Goal: Task Accomplishment & Management: Use online tool/utility

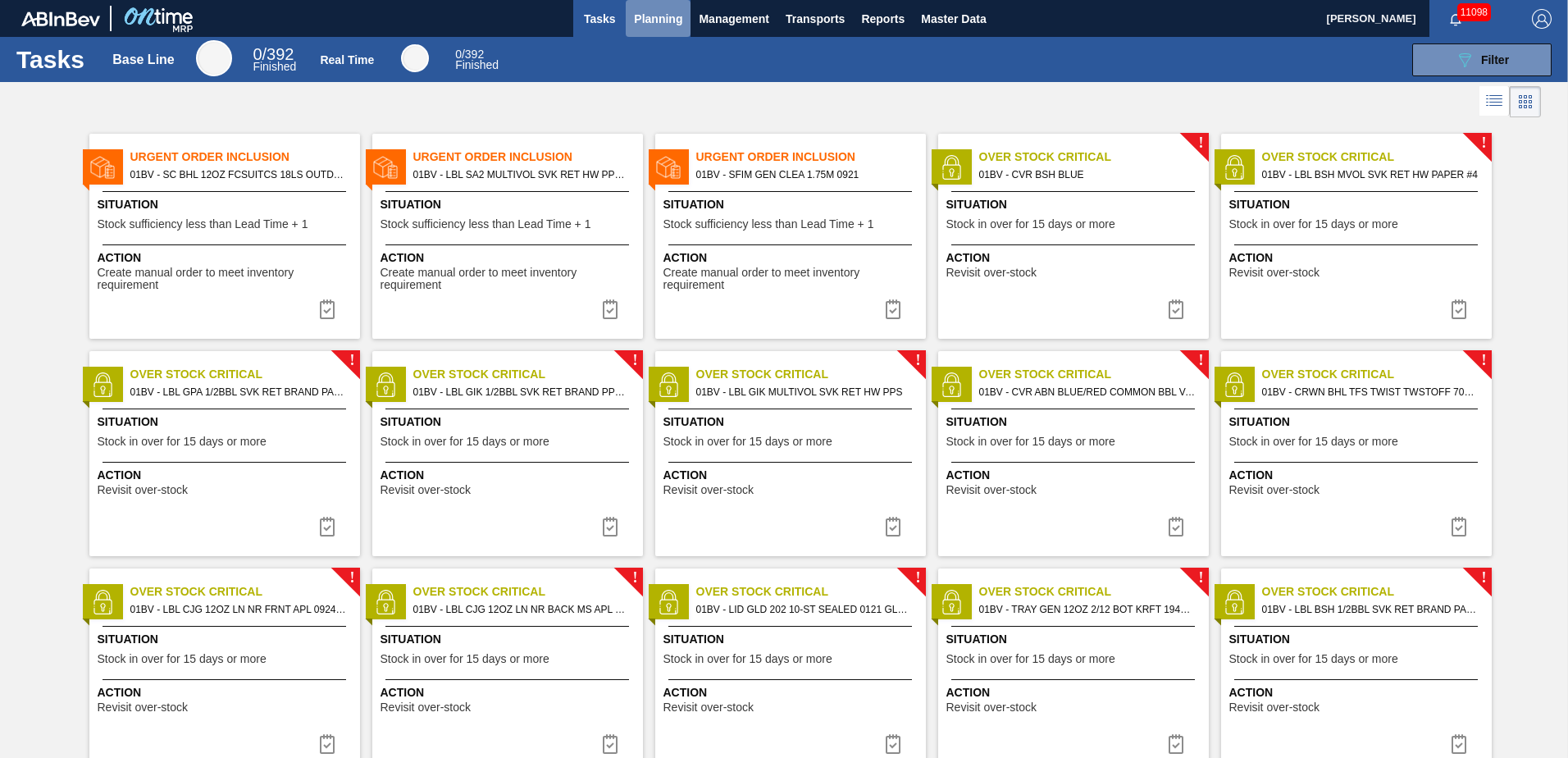
click at [653, 18] on span "Planning" at bounding box center [658, 19] width 48 height 20
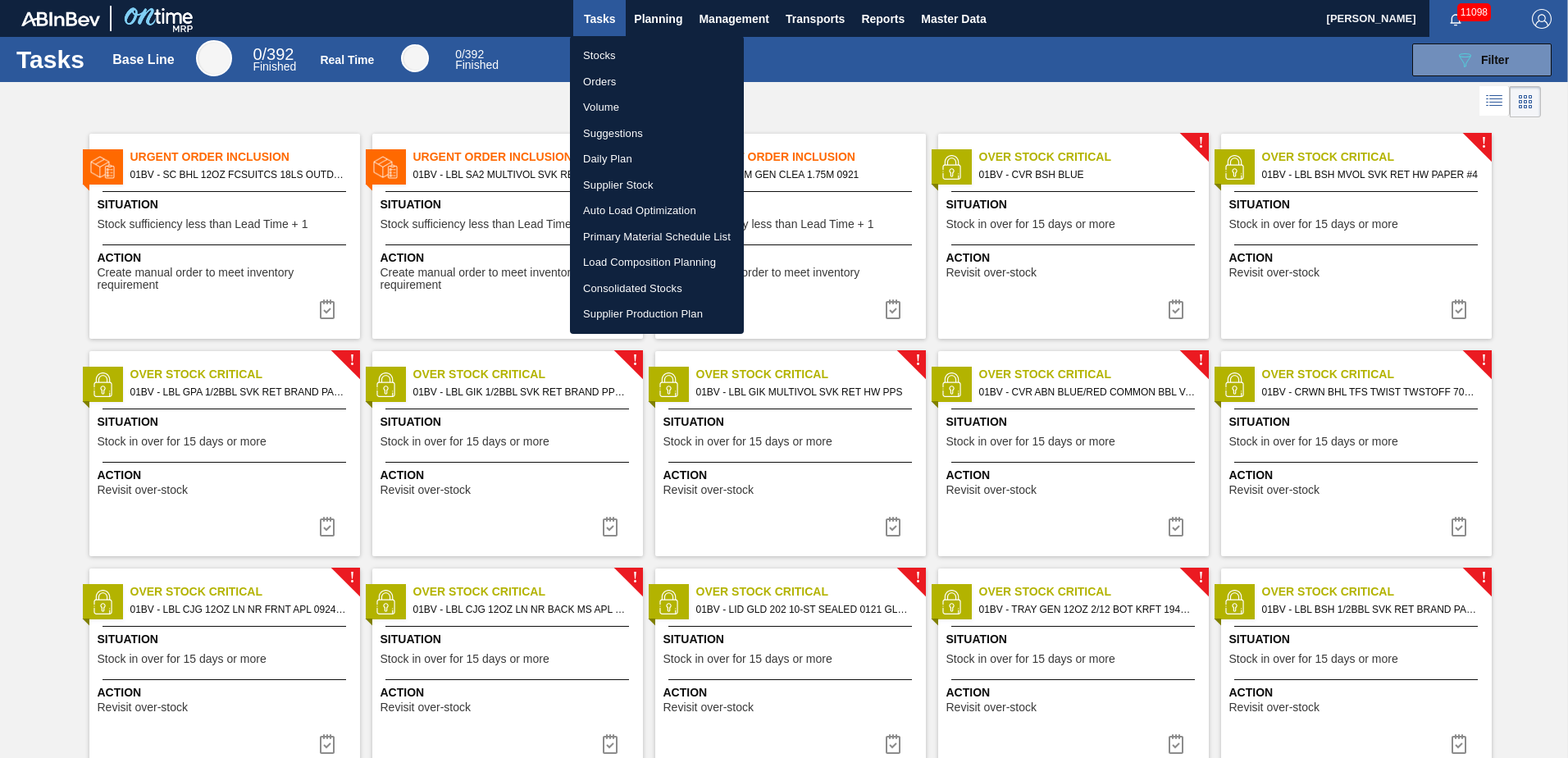
click at [624, 260] on li "Load Composition Planning" at bounding box center [657, 263] width 174 height 27
checkbox input "true"
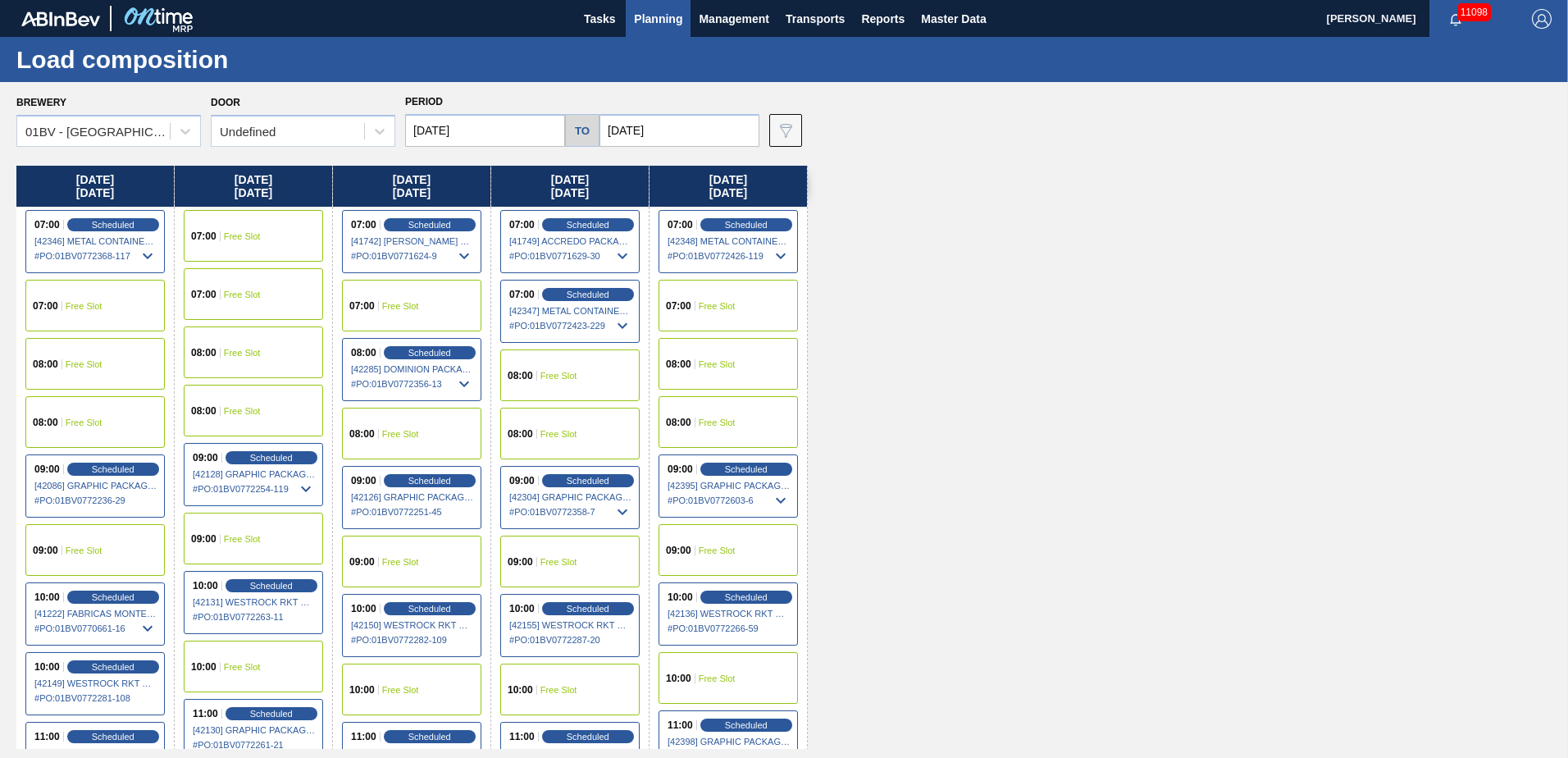
click at [427, 216] on div "07:00 Scheduled [41742] [PERSON_NAME] GLOBAL INC - 0008311135 # PO : 01BV077162…" at bounding box center [412, 242] width 140 height 63
click at [422, 221] on span "Scheduled" at bounding box center [429, 224] width 47 height 11
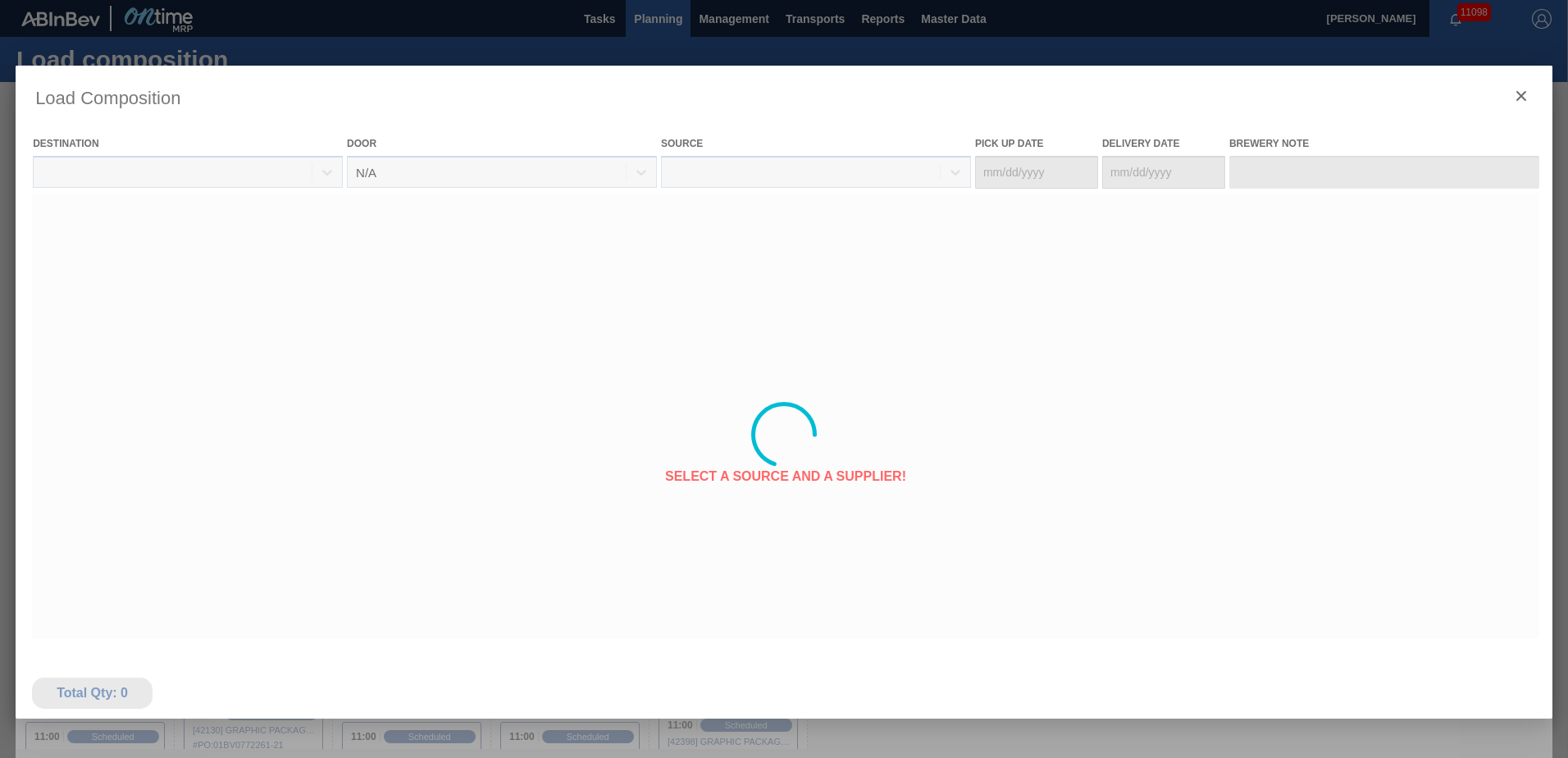
type Date "[DATE]"
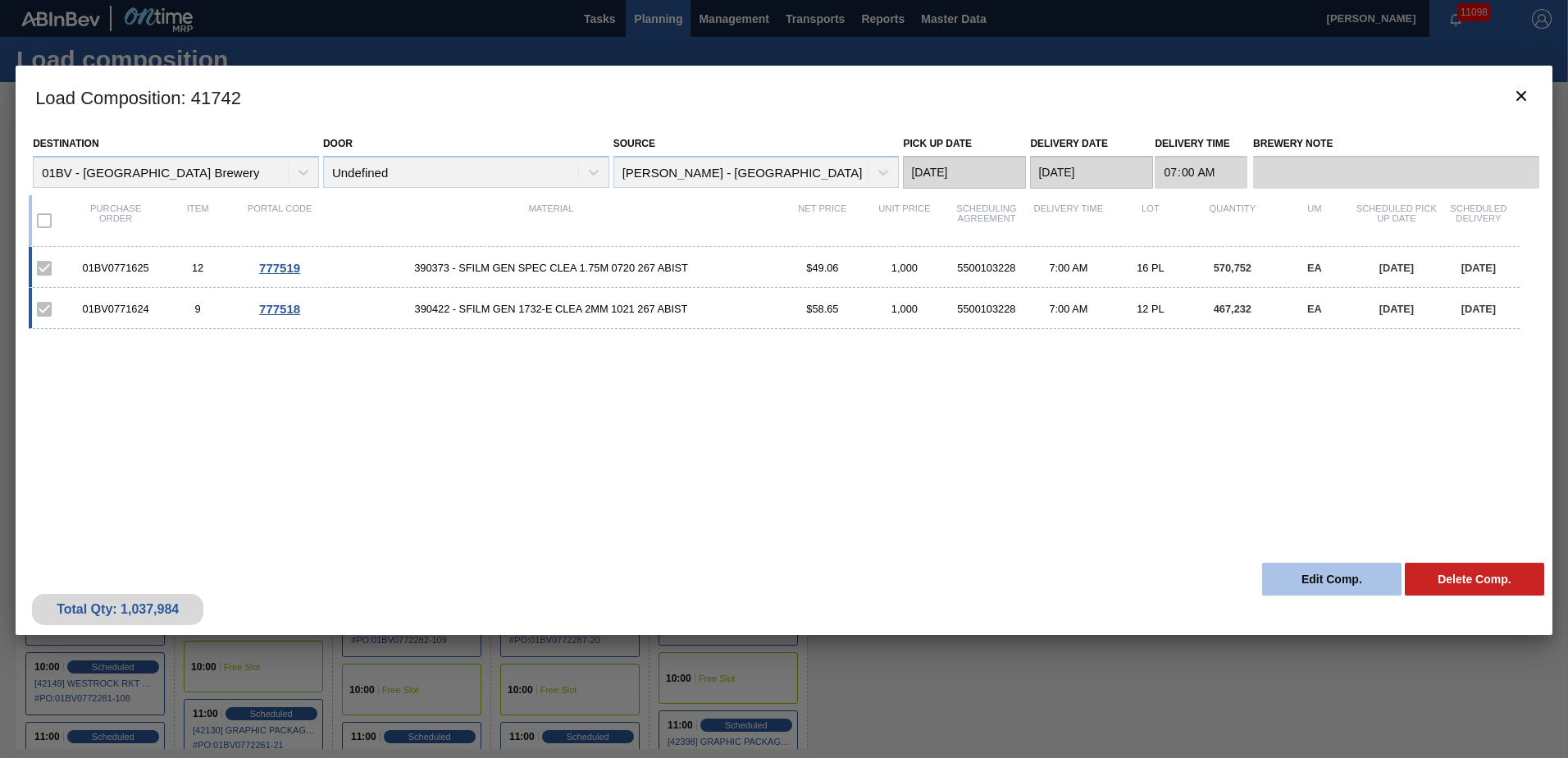
click at [1307, 573] on button "Edit Comp." at bounding box center [1332, 578] width 140 height 32
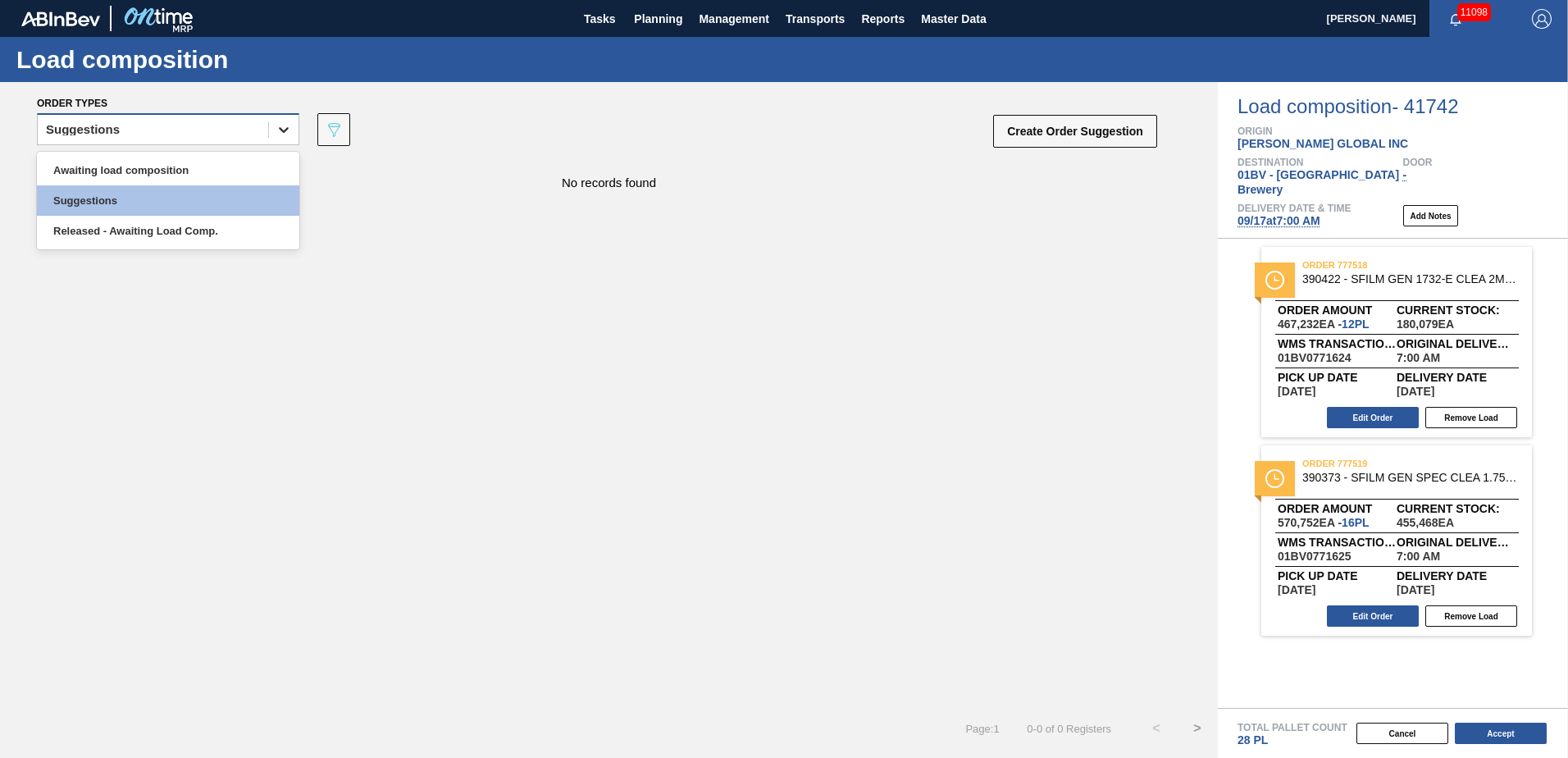
click at [287, 130] on icon at bounding box center [284, 130] width 17 height 17
click at [149, 229] on div "Released - Awaiting Load Comp." at bounding box center [168, 230] width 263 height 31
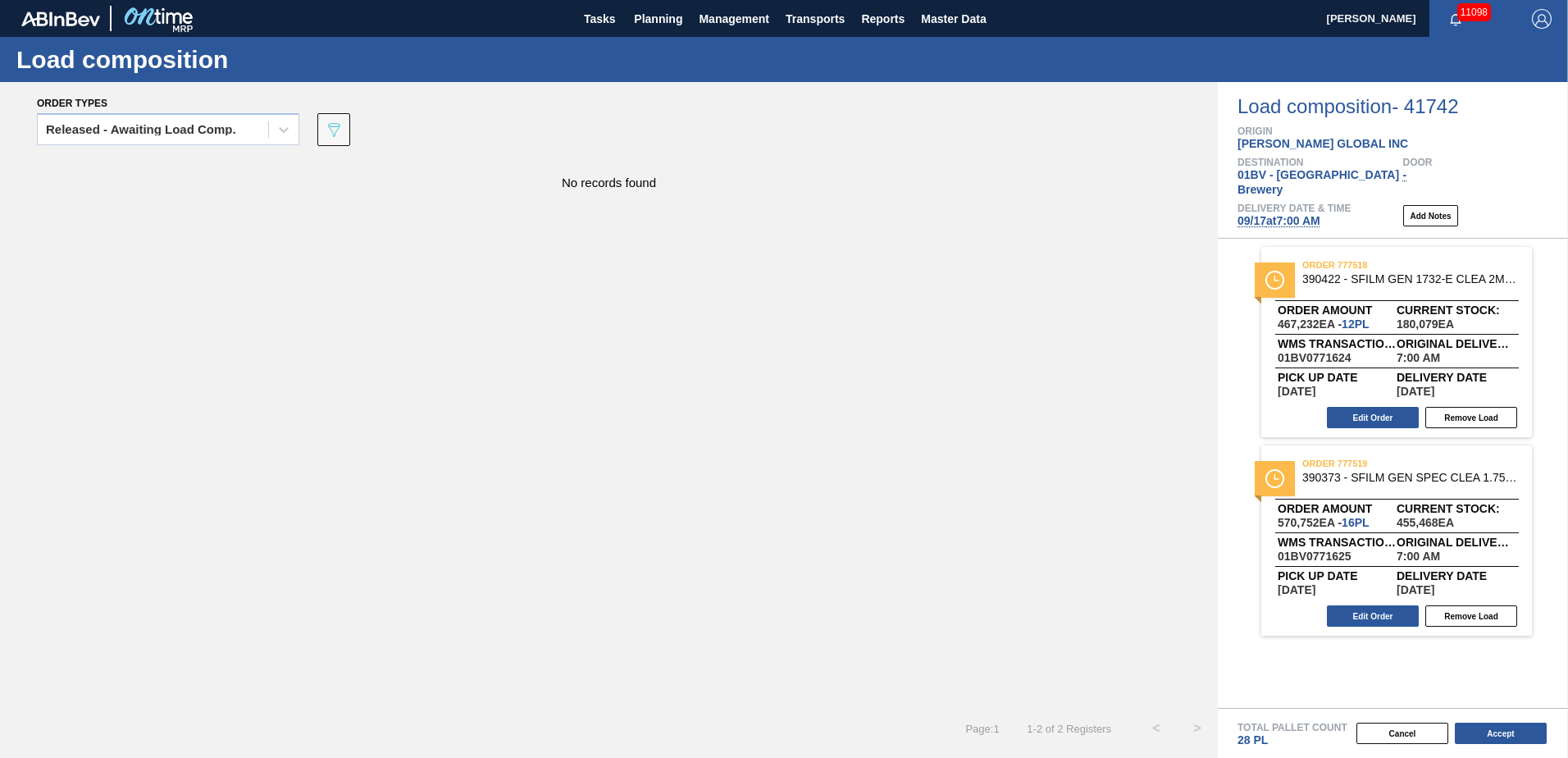
click at [1471, 9] on span "11098" at bounding box center [1474, 12] width 33 height 18
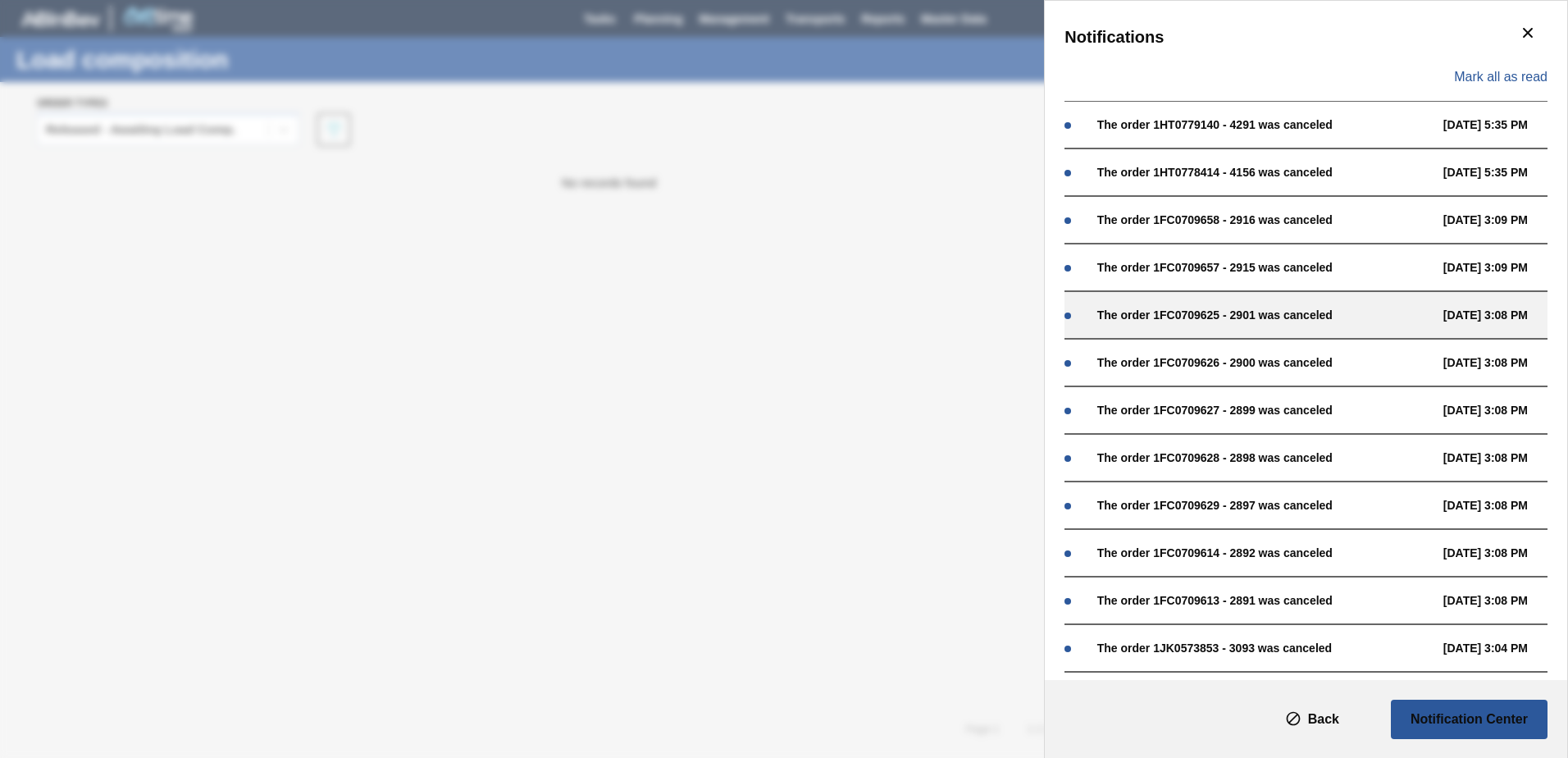
click at [1273, 316] on div "The order 1FC0709625 - 2901 was canceled" at bounding box center [1266, 315] width 338 height 13
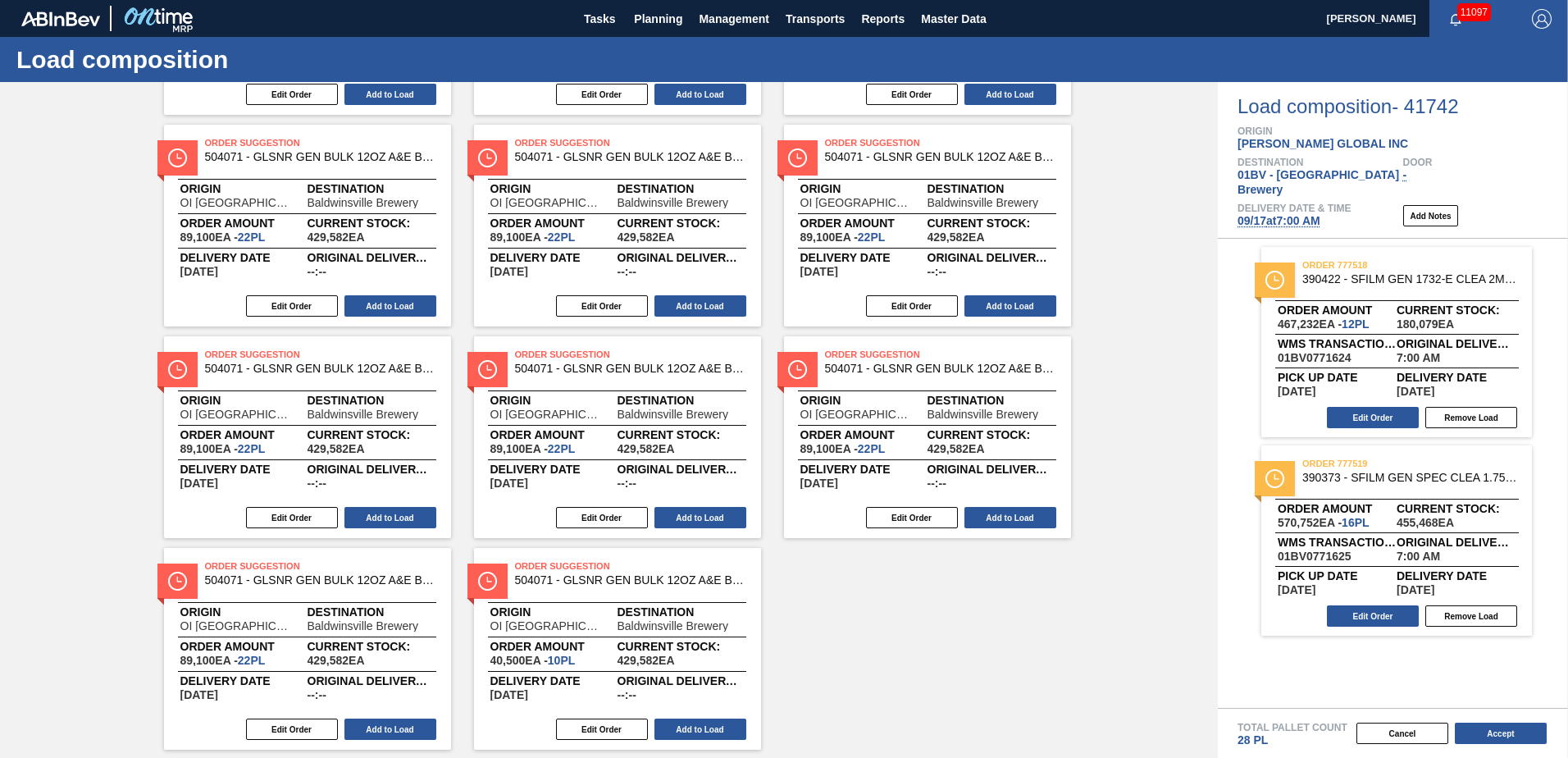
scroll to position [287, 0]
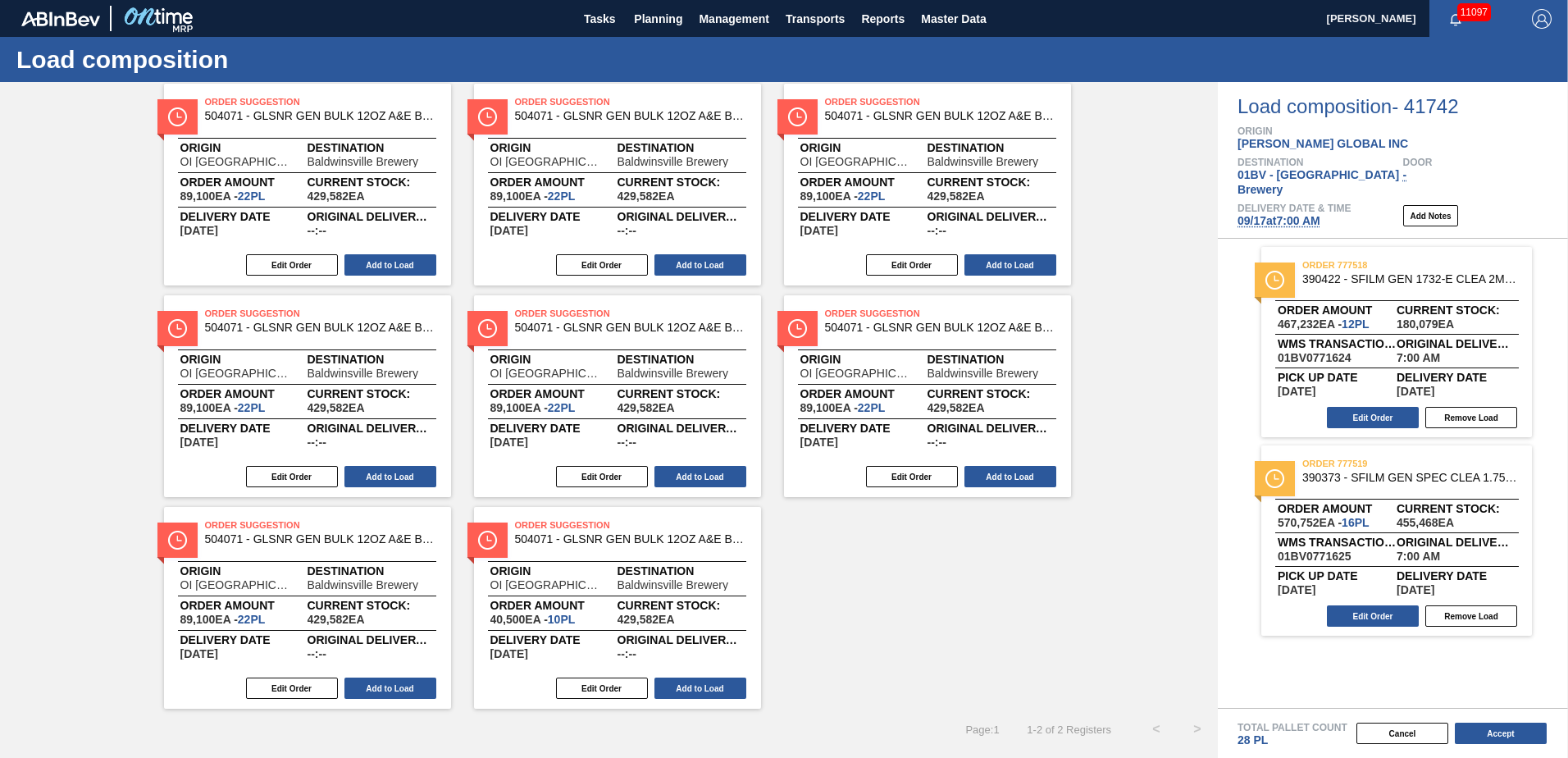
click at [1472, 7] on span "11097" at bounding box center [1474, 12] width 33 height 18
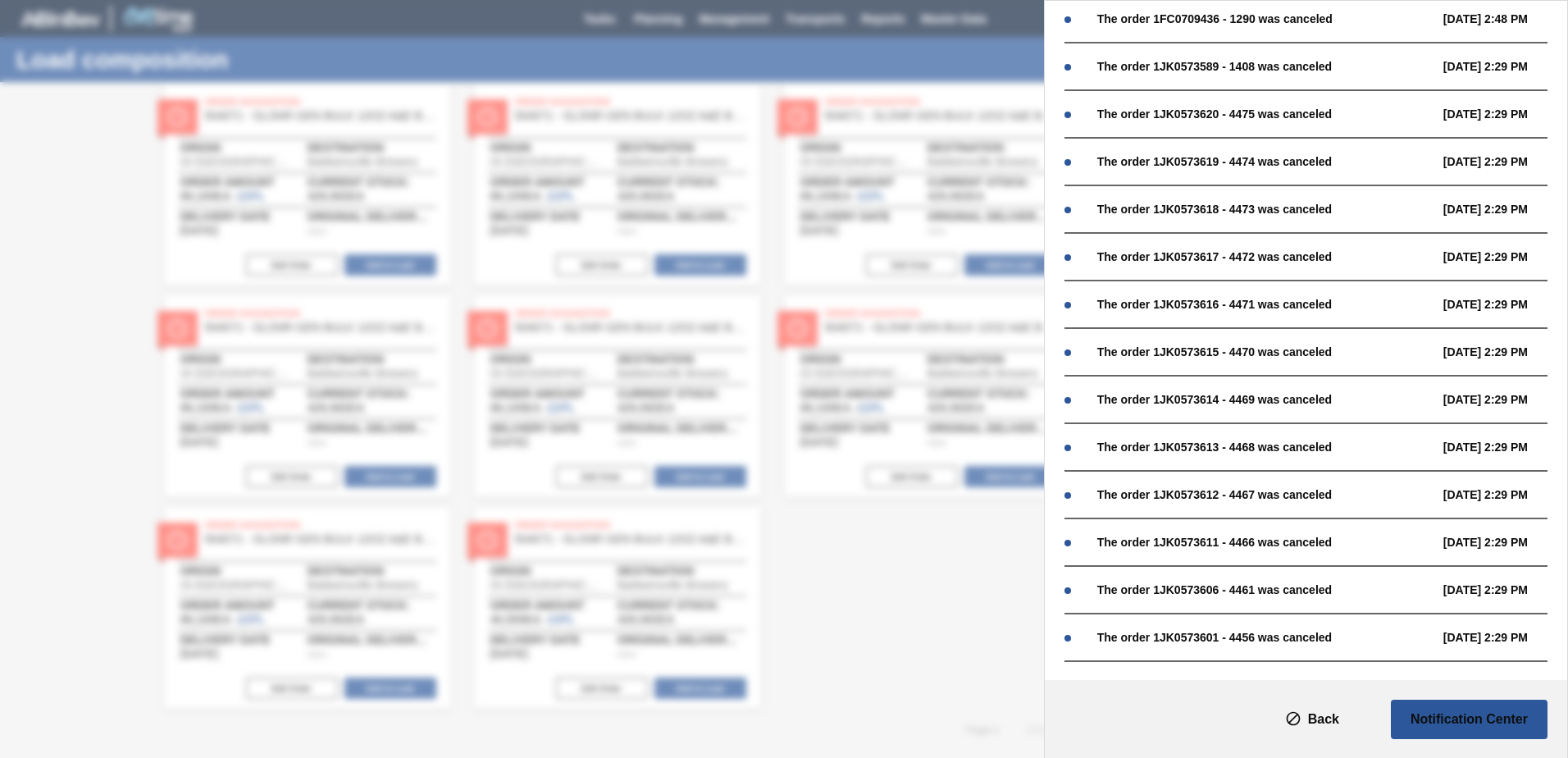
scroll to position [738, 0]
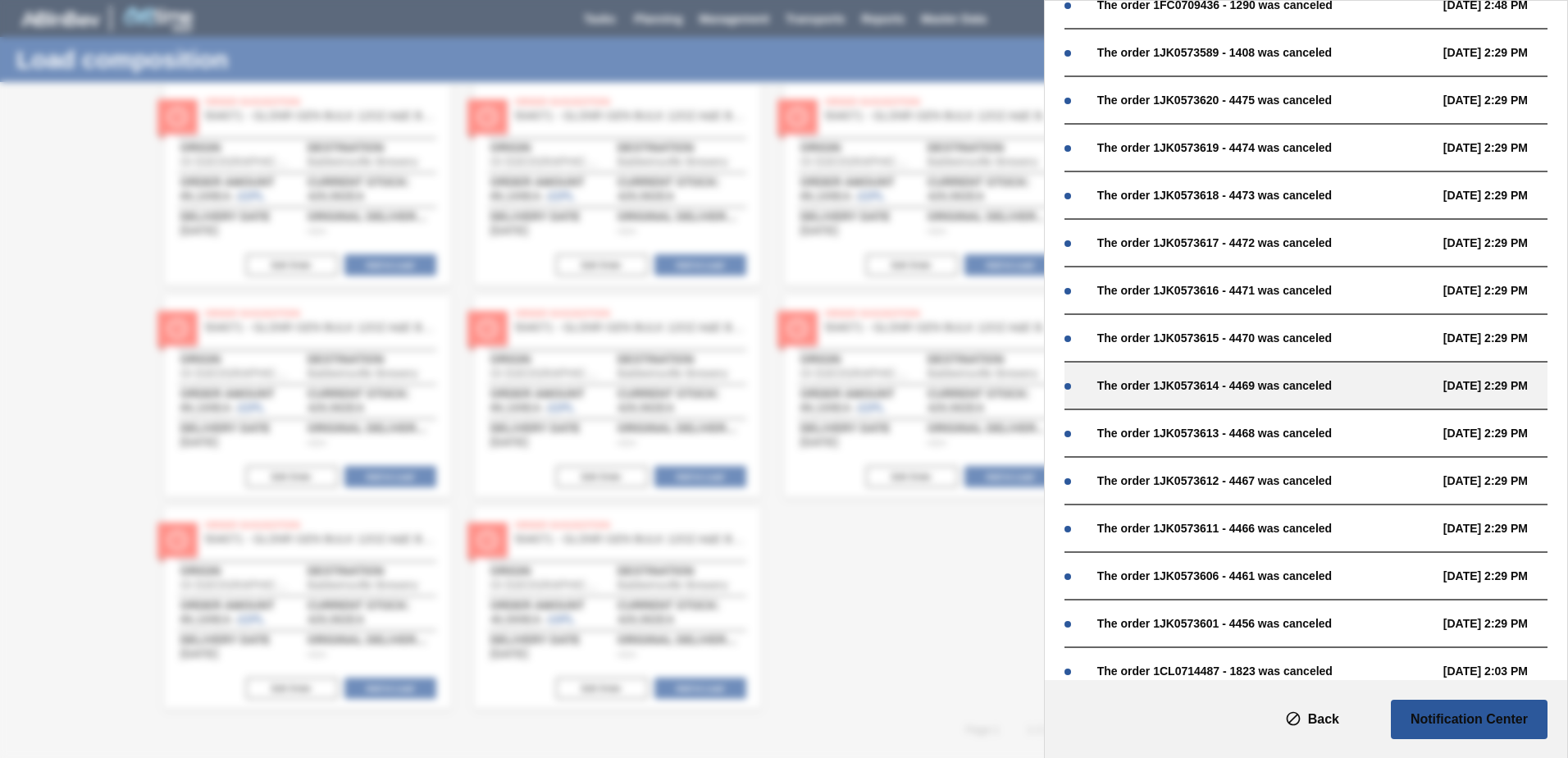
click at [1244, 395] on div "The order 1JK0573614 - 4469 was canceled 09/04 2:29 PM" at bounding box center [1305, 385] width 483 height 47
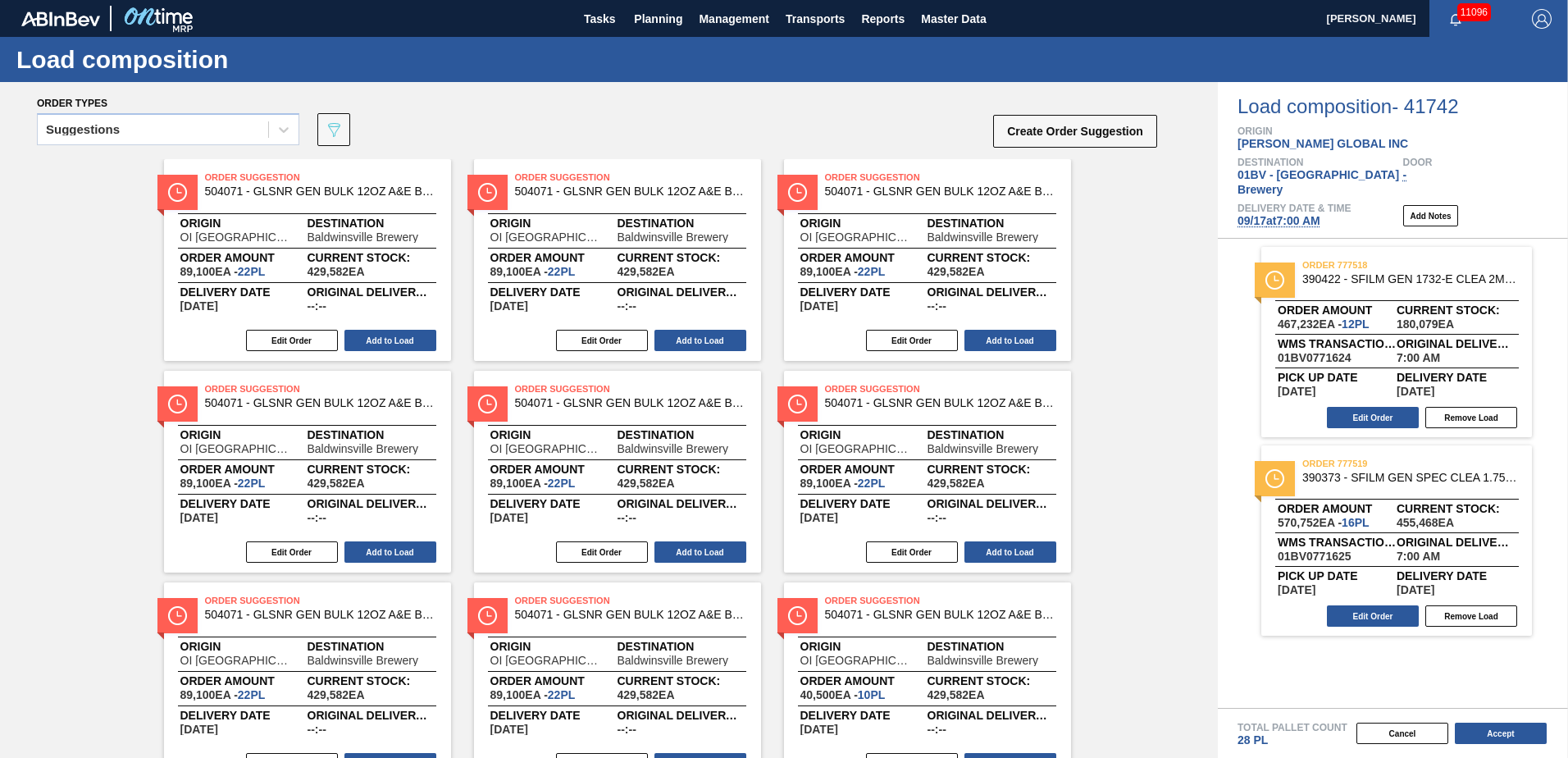
drag, startPoint x: 1215, startPoint y: 214, endPoint x: 1208, endPoint y: 277, distance: 63.4
click at [1208, 277] on div "Order Suggestion 504071 - GLSNR GEN BULK 12OZ A&E BARE LS BULK 092 Origin OI Mo…" at bounding box center [609, 577] width 1218 height 836
click at [288, 129] on icon at bounding box center [284, 130] width 10 height 6
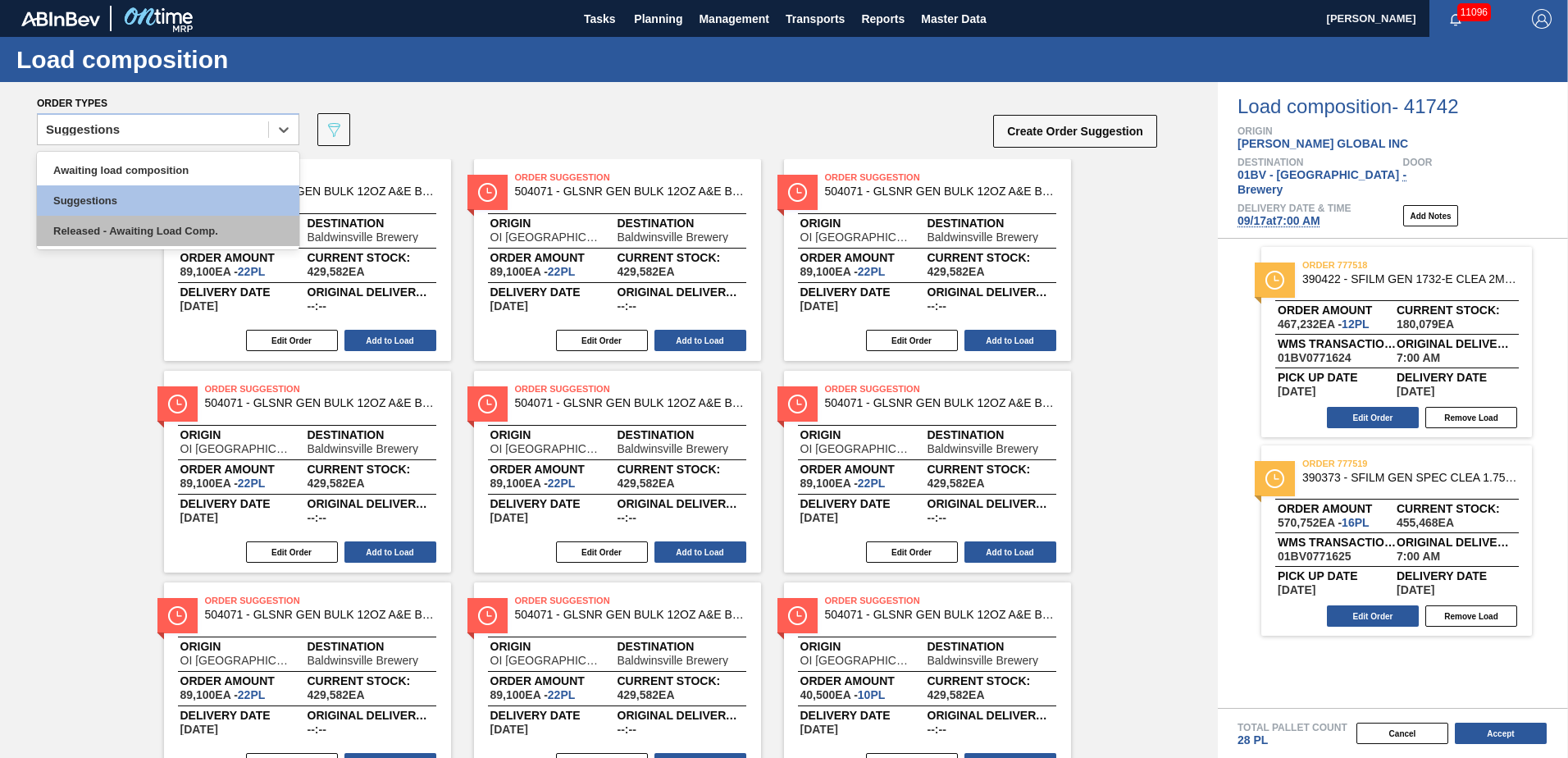
click at [142, 229] on div "Released - Awaiting Load Comp." at bounding box center [168, 230] width 263 height 31
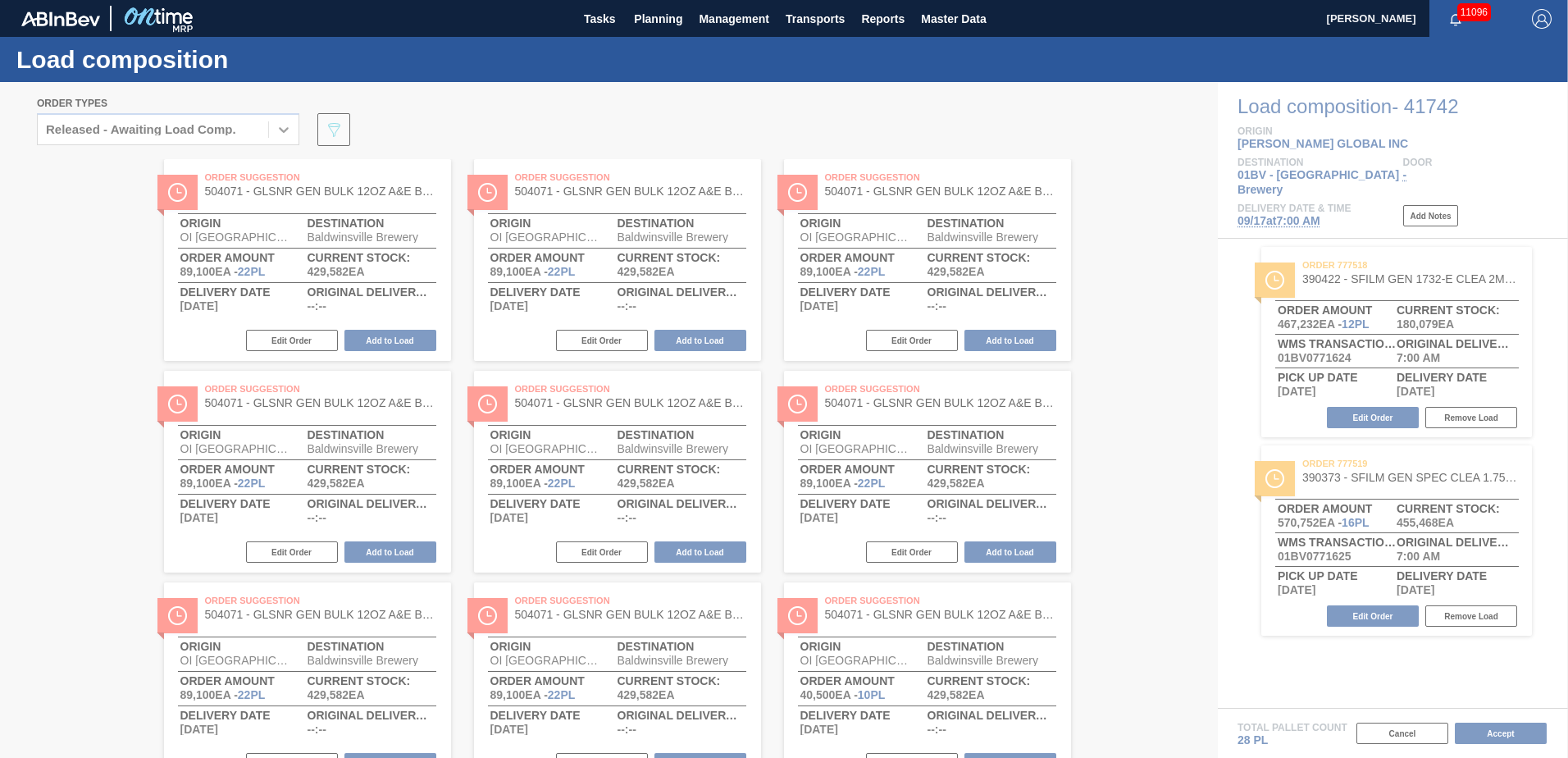
click at [609, 126] on div at bounding box center [784, 420] width 1568 height 676
click at [1544, 17] on img "button" at bounding box center [1542, 19] width 20 height 20
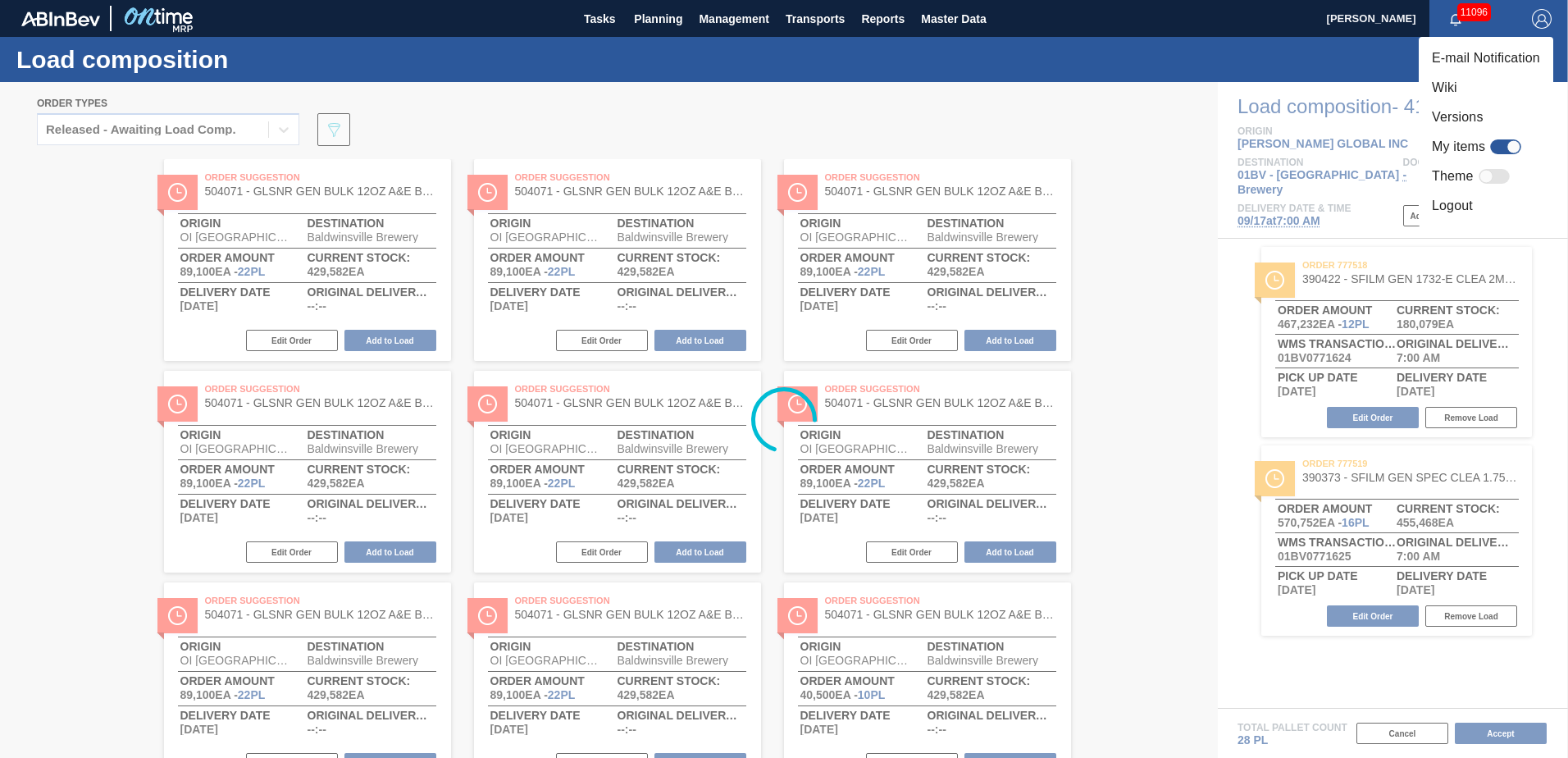
click at [1450, 207] on li "Logout" at bounding box center [1487, 206] width 135 height 30
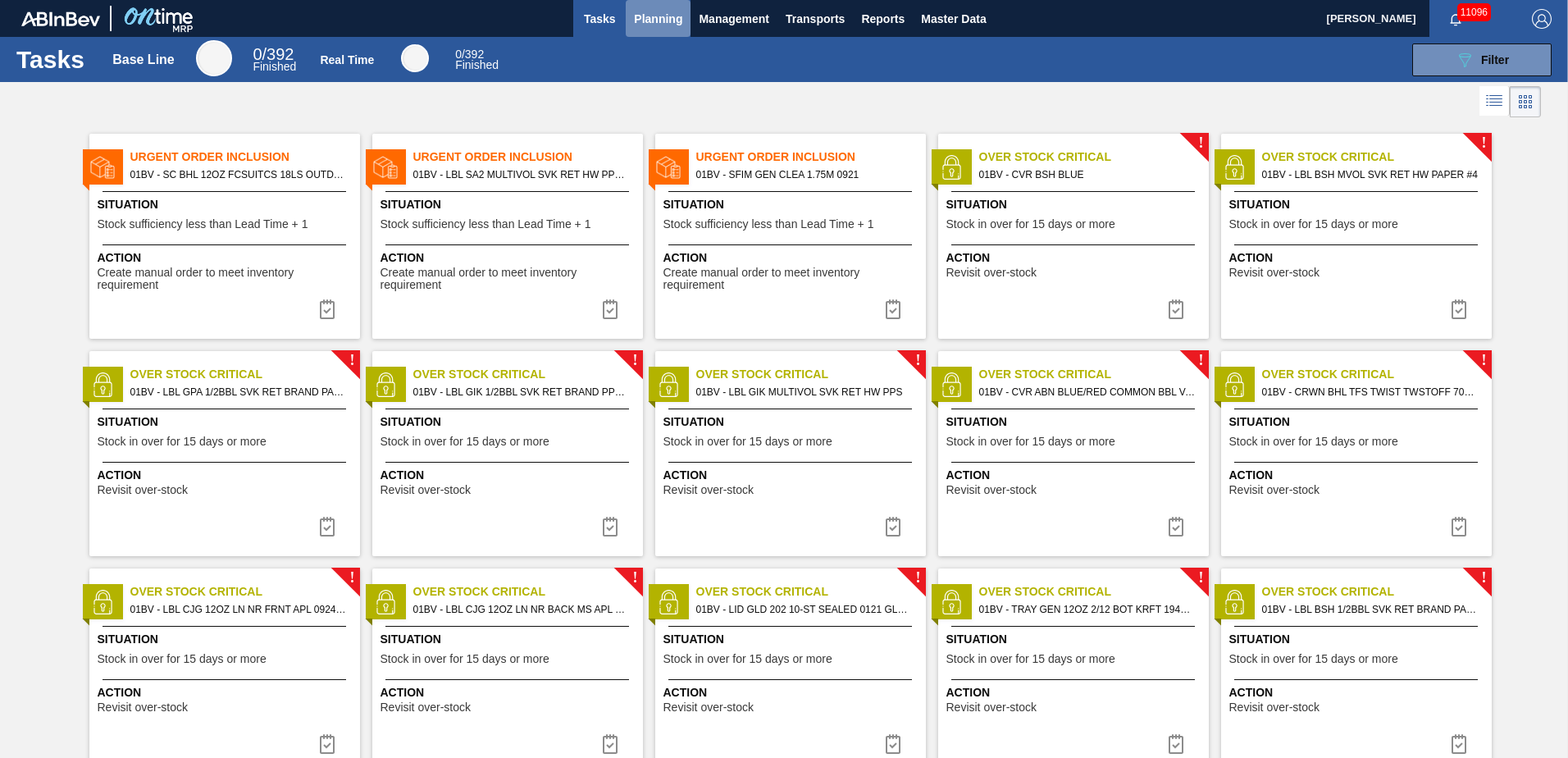
click at [648, 21] on span "Planning" at bounding box center [658, 19] width 48 height 20
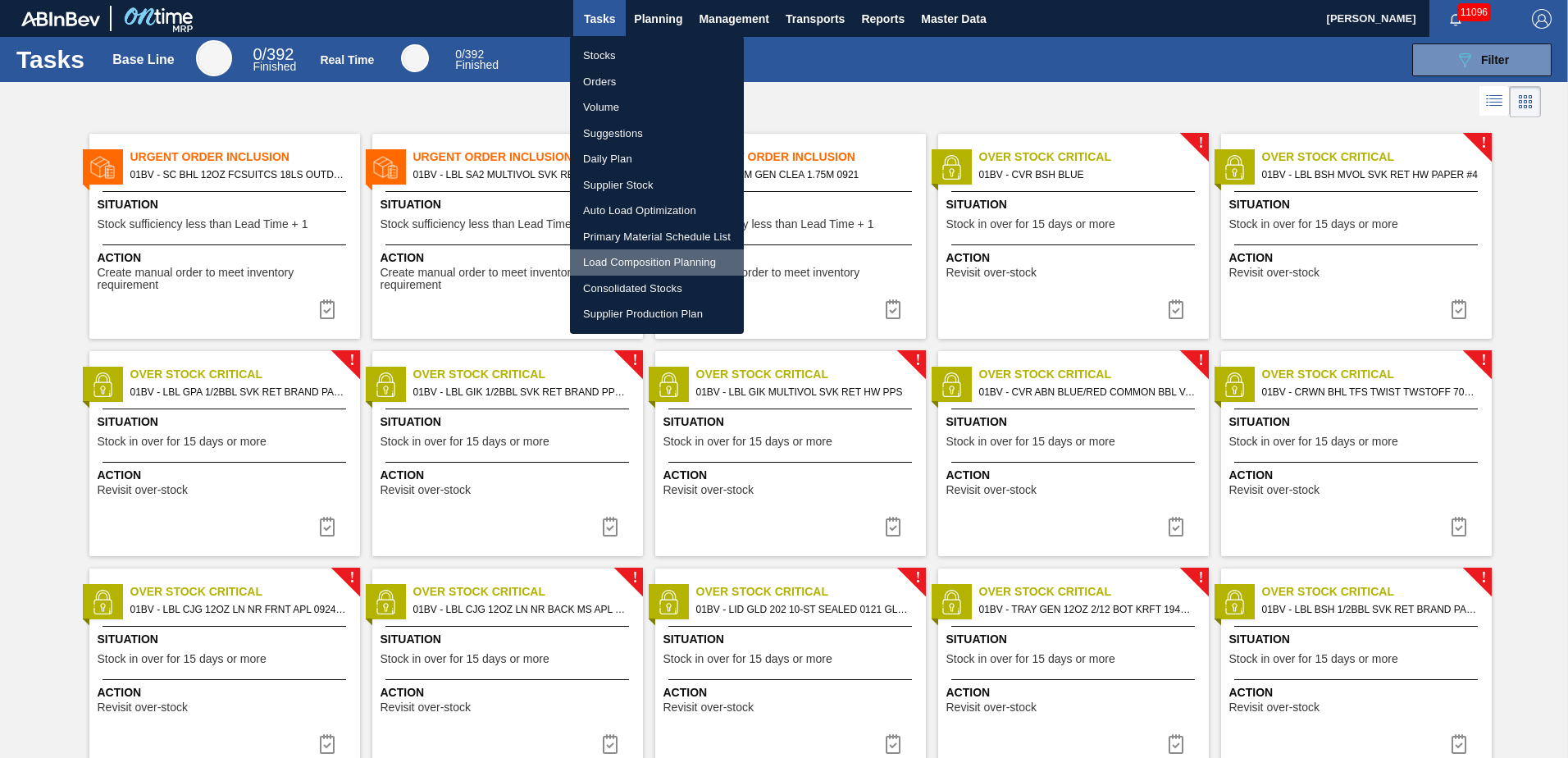
click at [639, 261] on li "Load Composition Planning" at bounding box center [657, 263] width 174 height 27
checkbox input "true"
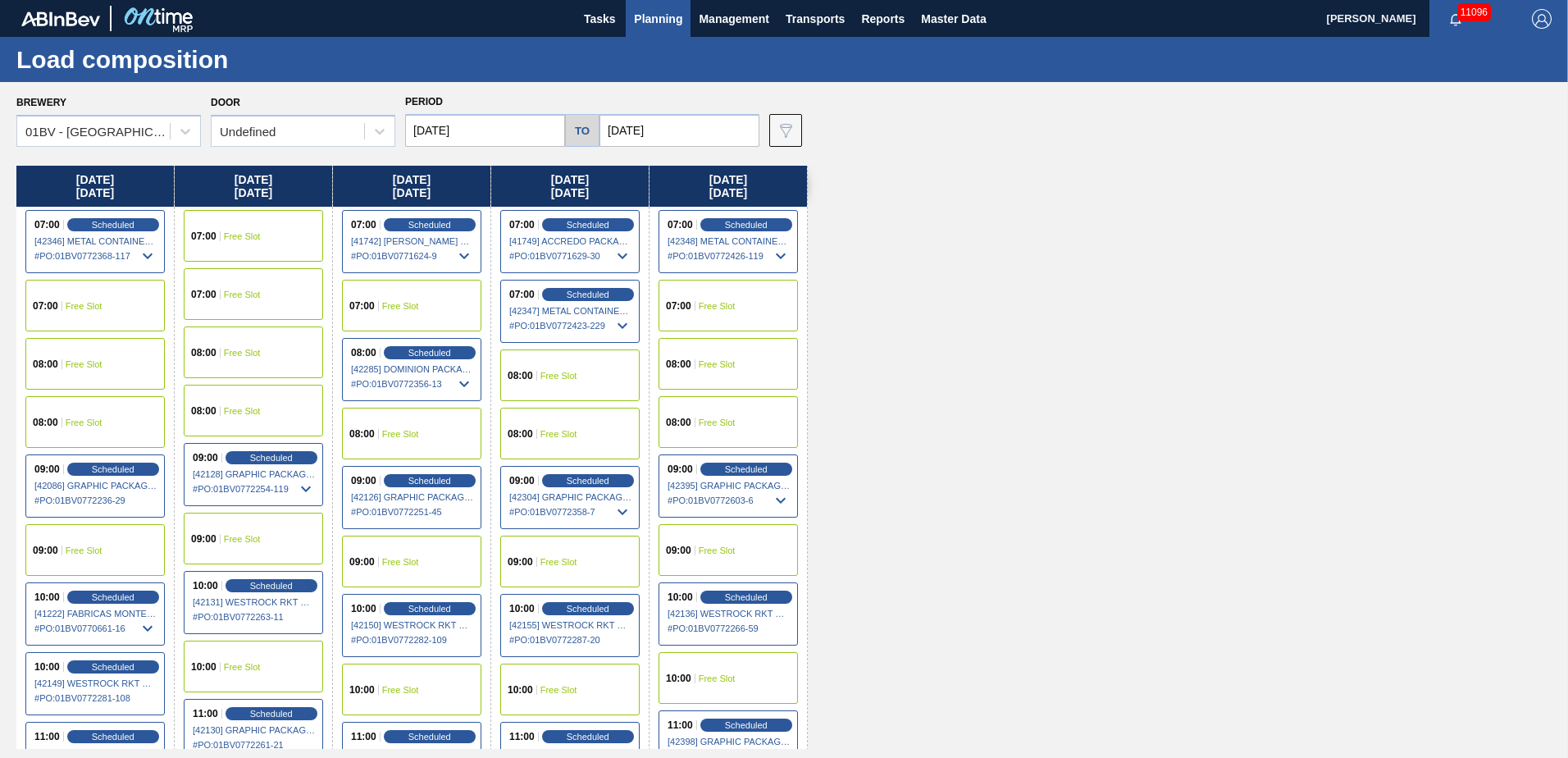
click at [230, 239] on span "Free Slot" at bounding box center [242, 236] width 37 height 10
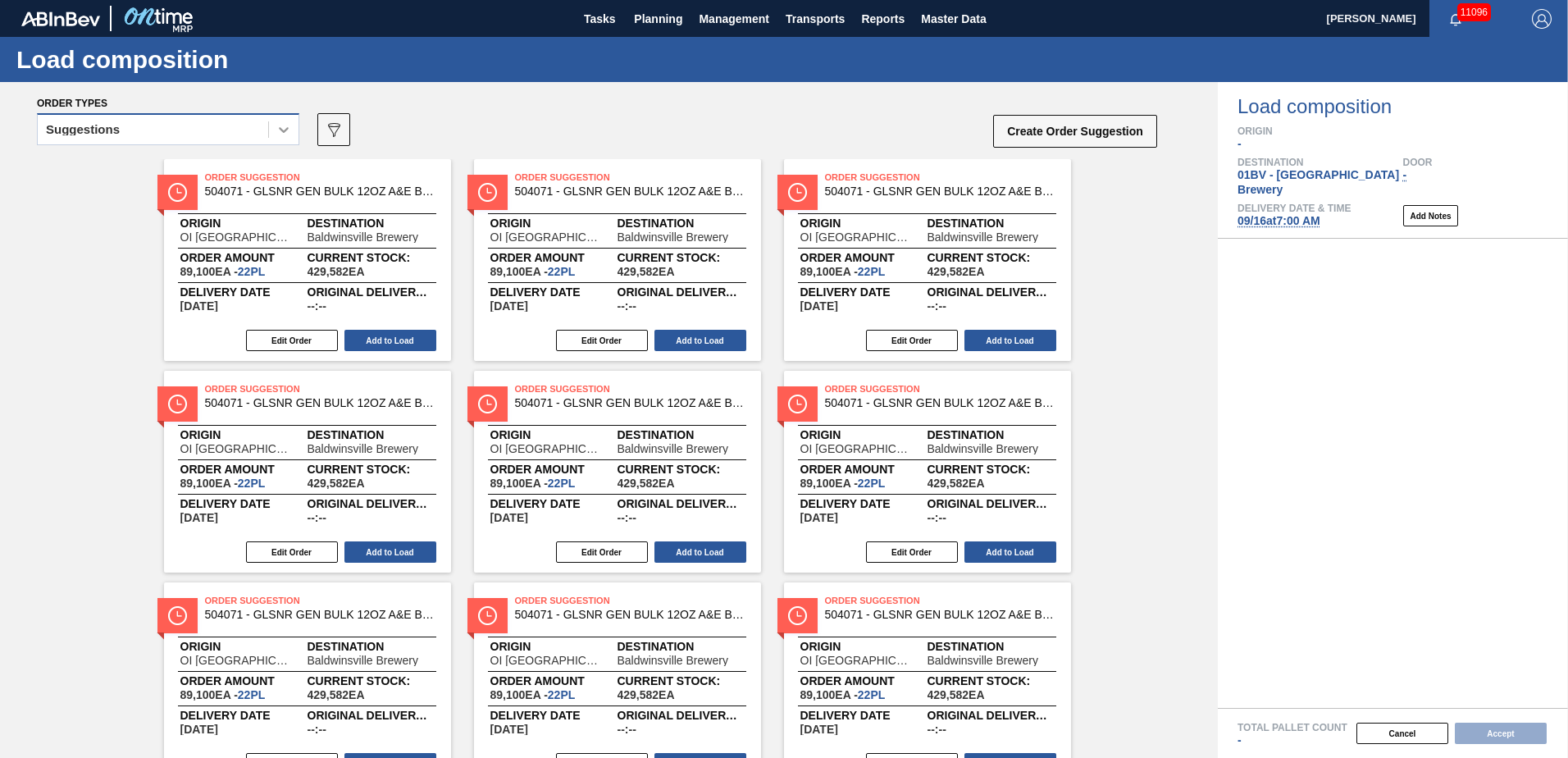
click at [278, 132] on icon at bounding box center [284, 130] width 17 height 17
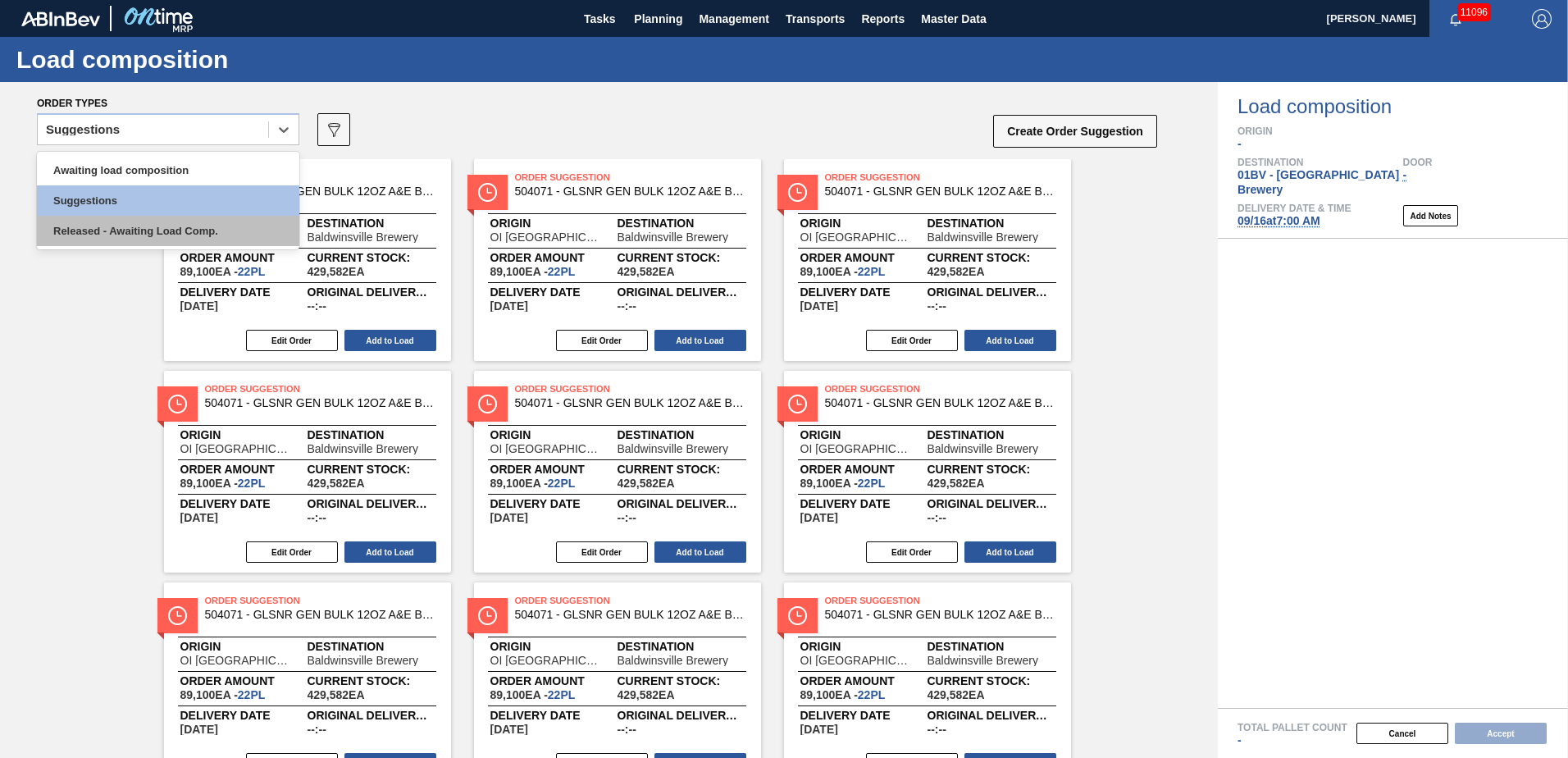
click at [152, 229] on div "Released - Awaiting Load Comp." at bounding box center [168, 230] width 263 height 31
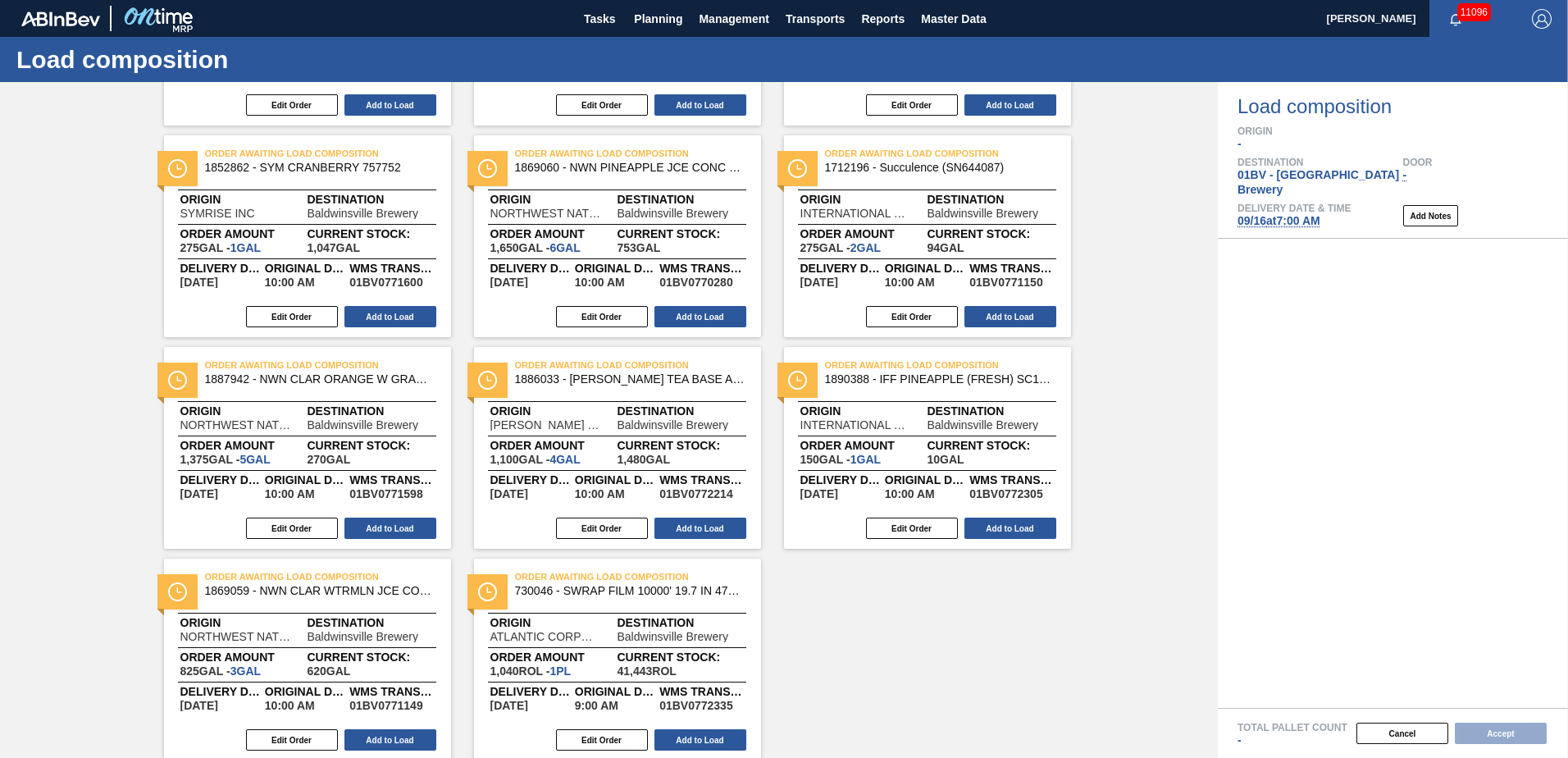
scroll to position [922, 0]
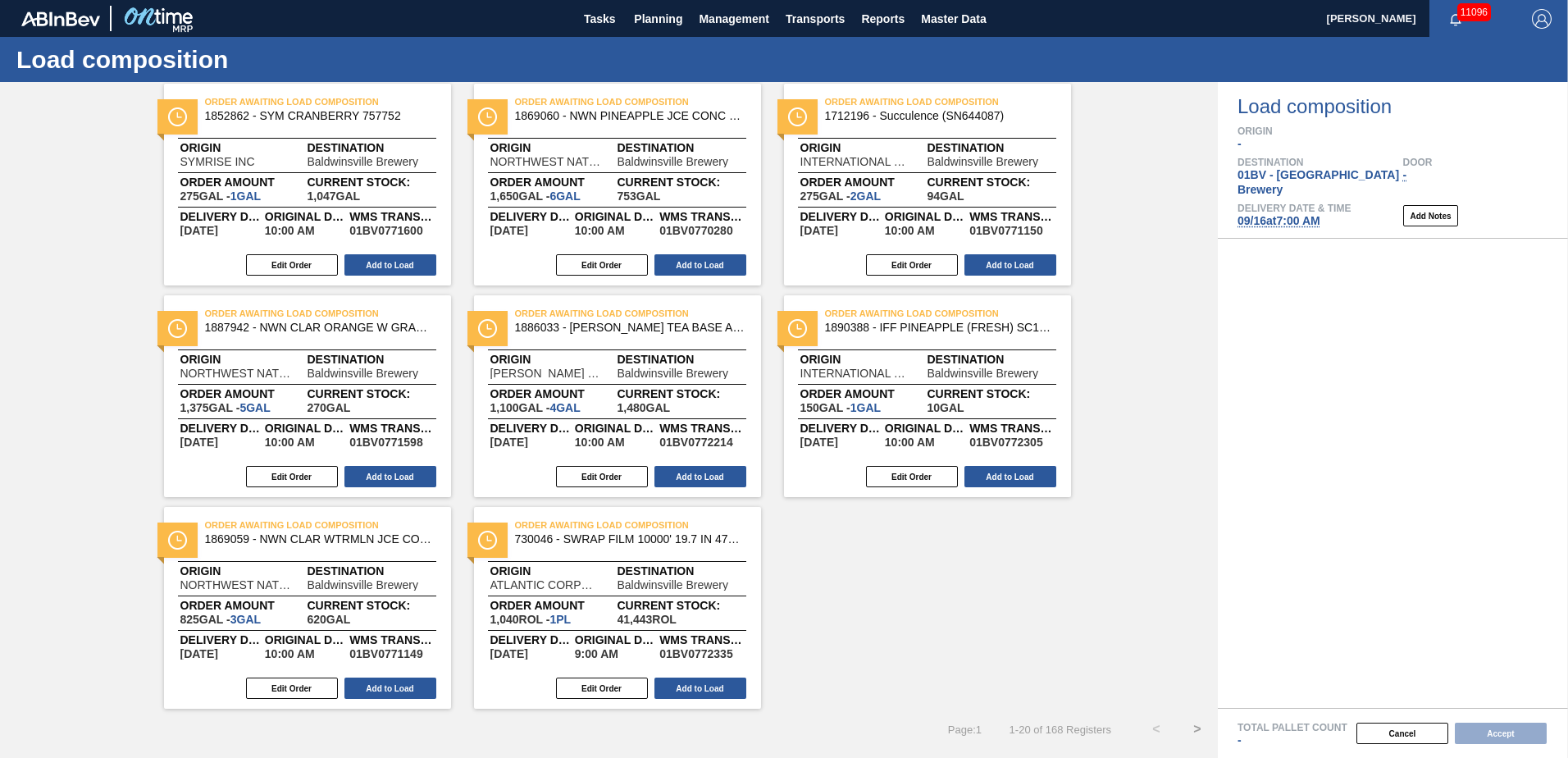
click at [1196, 728] on button ">" at bounding box center [1197, 728] width 41 height 41
click at [1196, 729] on button ">" at bounding box center [1197, 728] width 41 height 41
click at [1196, 727] on button ">" at bounding box center [1197, 728] width 41 height 41
click at [1195, 729] on button ">" at bounding box center [1197, 728] width 41 height 41
click at [1193, 728] on button ">" at bounding box center [1197, 728] width 41 height 41
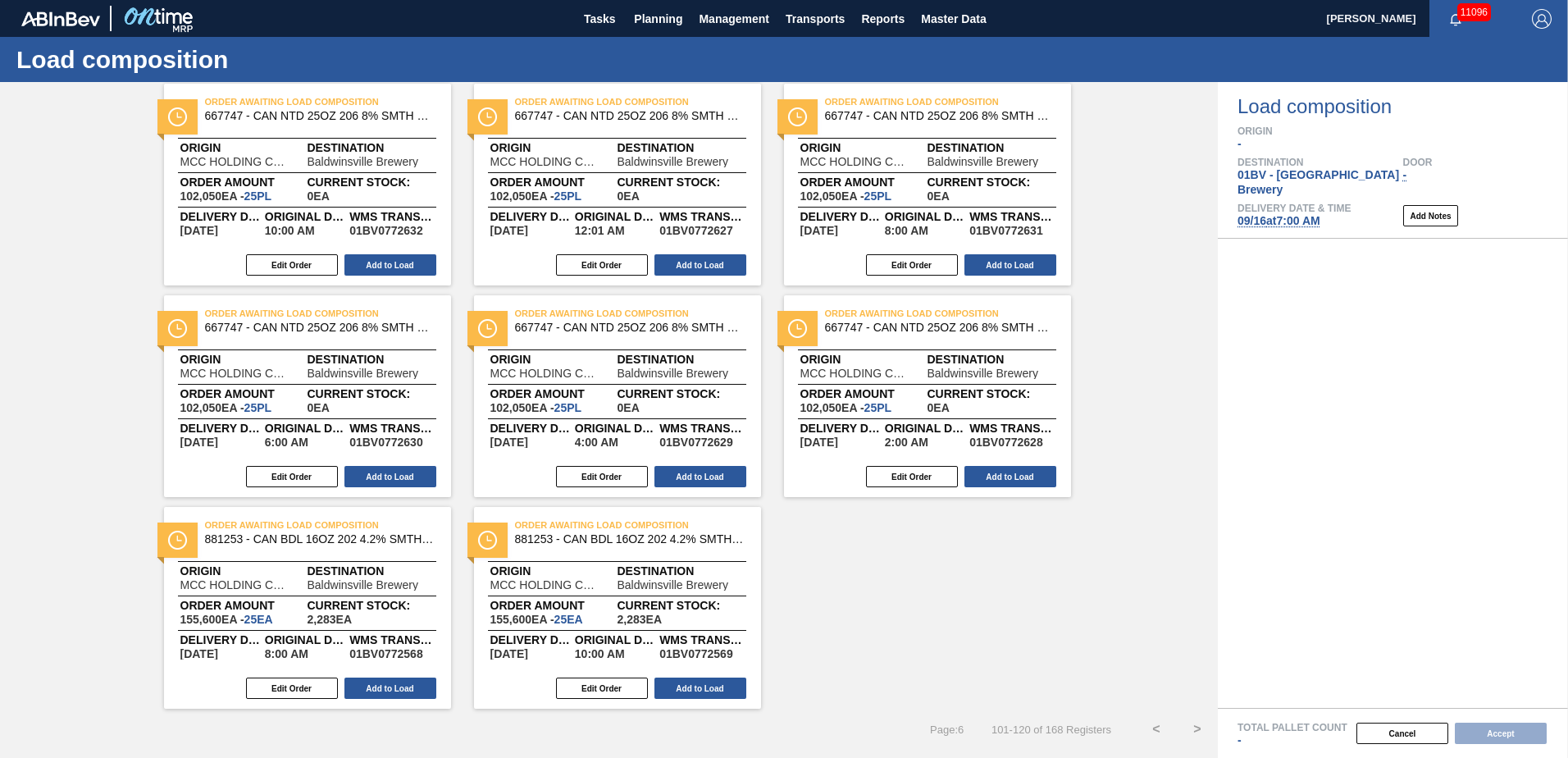
click at [1193, 728] on button ">" at bounding box center [1197, 728] width 41 height 41
click at [1192, 728] on button ">" at bounding box center [1197, 728] width 41 height 41
click at [905, 475] on button "Edit Order" at bounding box center [912, 476] width 91 height 22
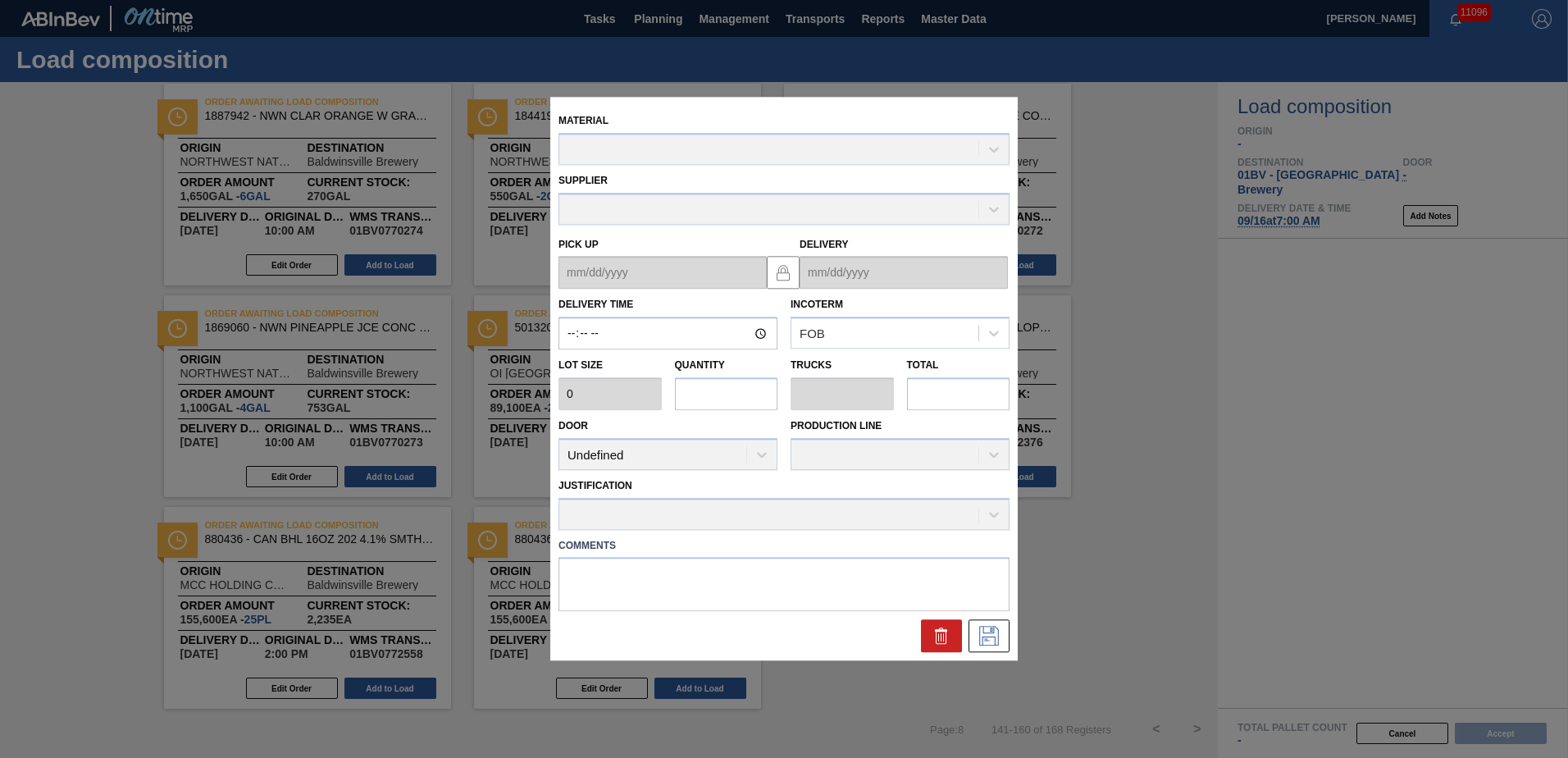
type input "17:00:00"
type input "4,050"
type input "22"
type input "1"
type input "89,100"
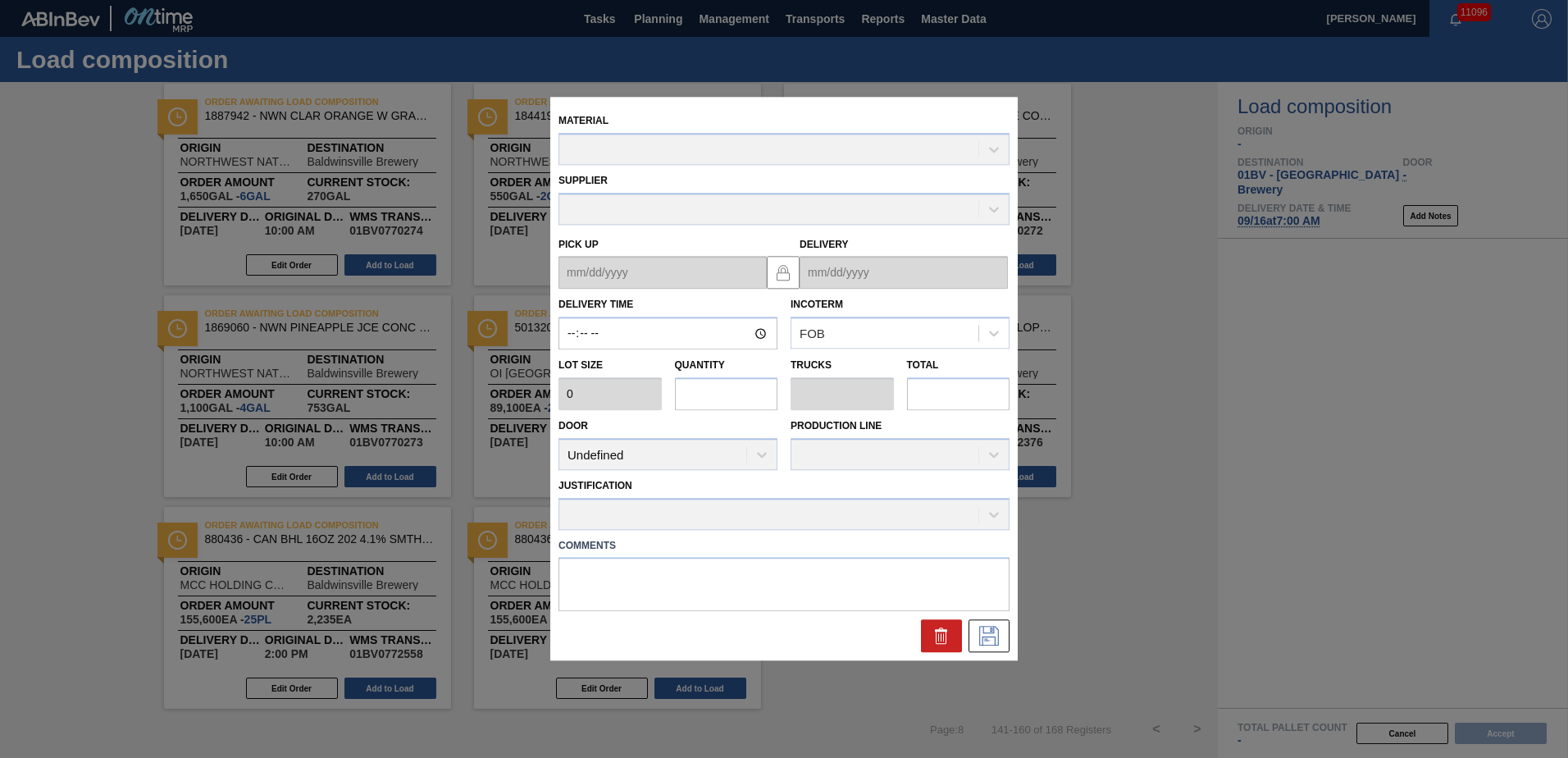
type textarea "22P MUL BULK"
type up "09/06/2025"
type input "09/08/2025"
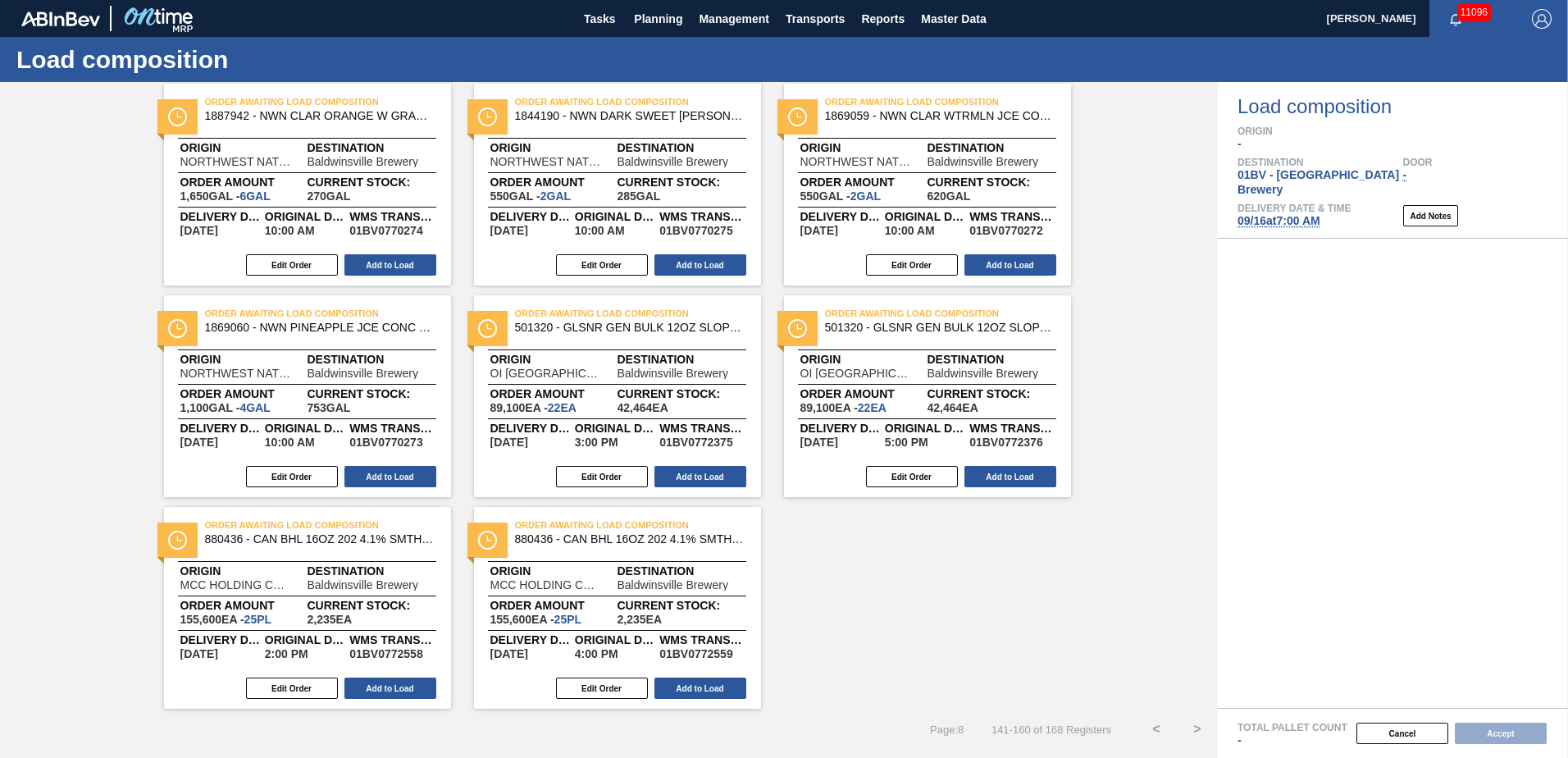
click at [658, 21] on span "Planning" at bounding box center [658, 19] width 48 height 20
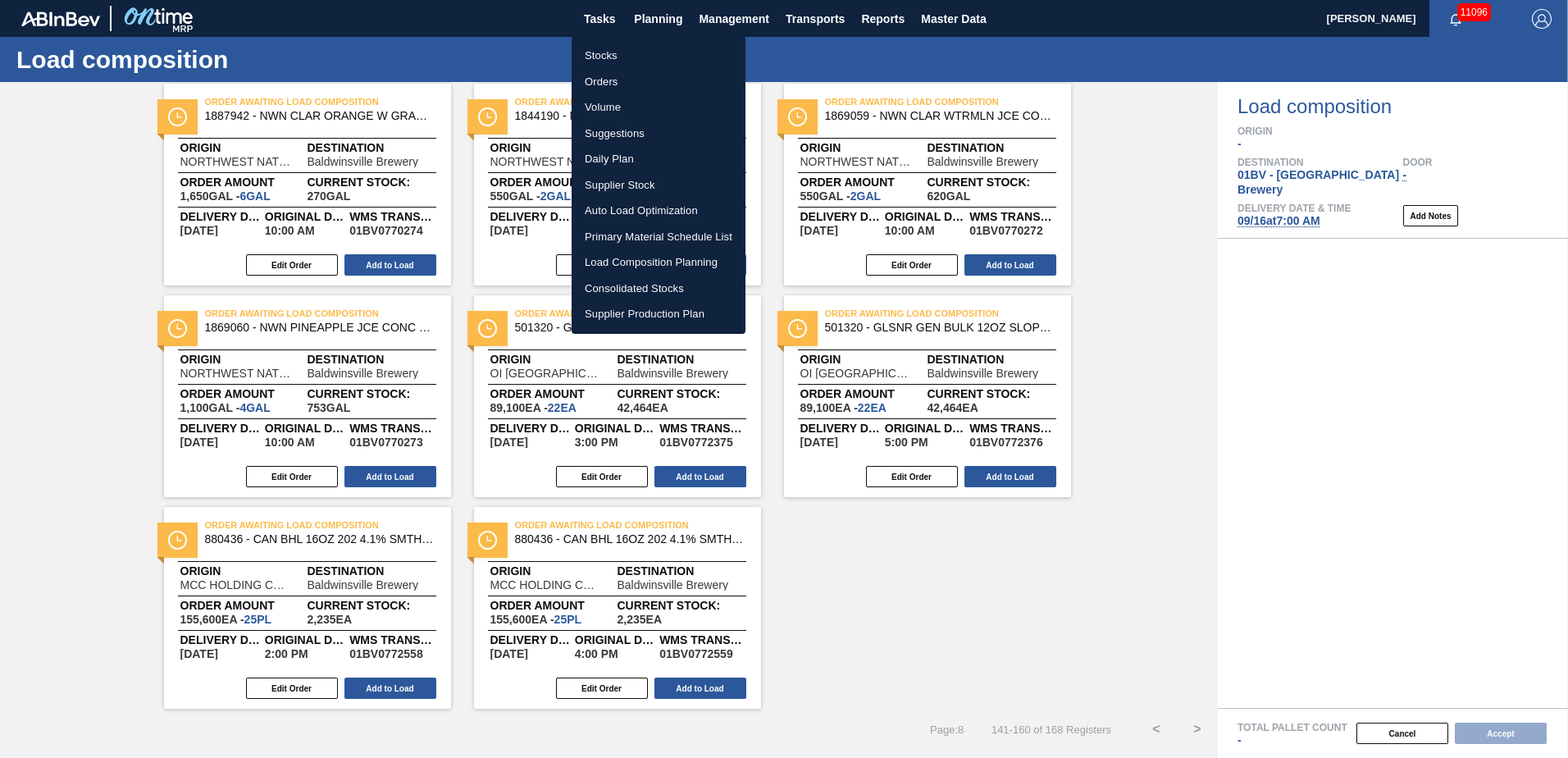
click at [599, 52] on li "Stocks" at bounding box center [658, 56] width 174 height 27
